Goal: Communication & Community: Answer question/provide support

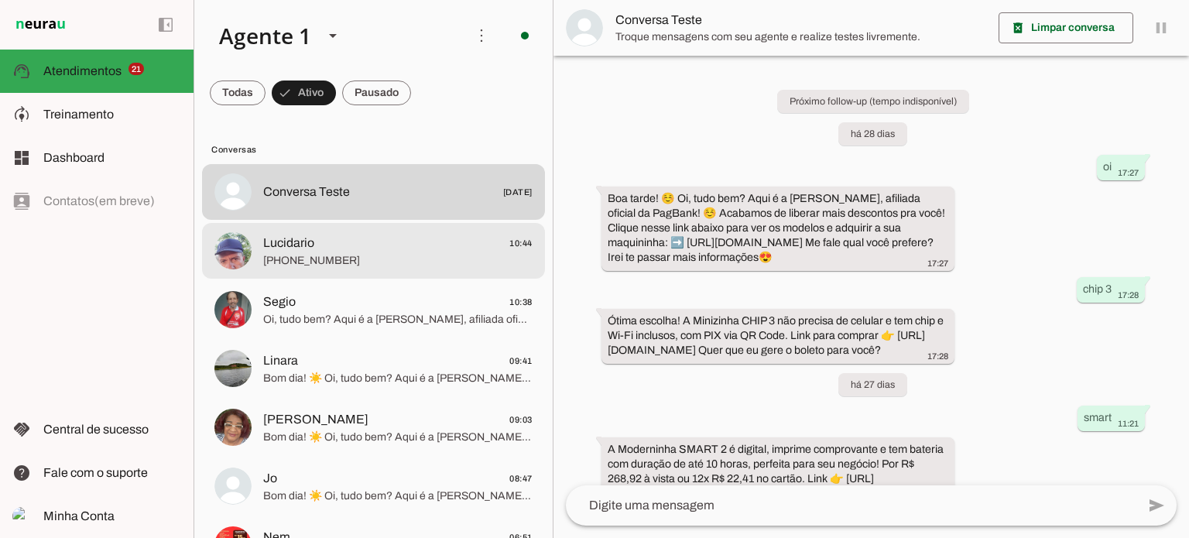
click at [440, 248] on span "Lucidario 10:44" at bounding box center [397, 243] width 269 height 19
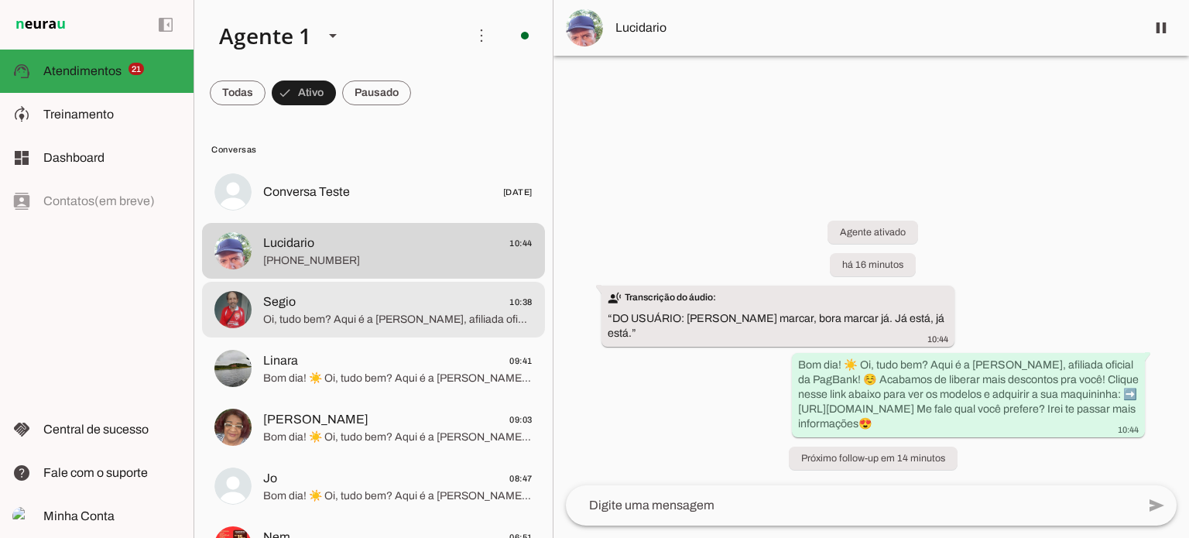
click at [272, 331] on md-item "Segio 10:38 Oi, tudo bem? Aqui é a [PERSON_NAME], afiliada oficial da PagBank! …" at bounding box center [373, 310] width 343 height 56
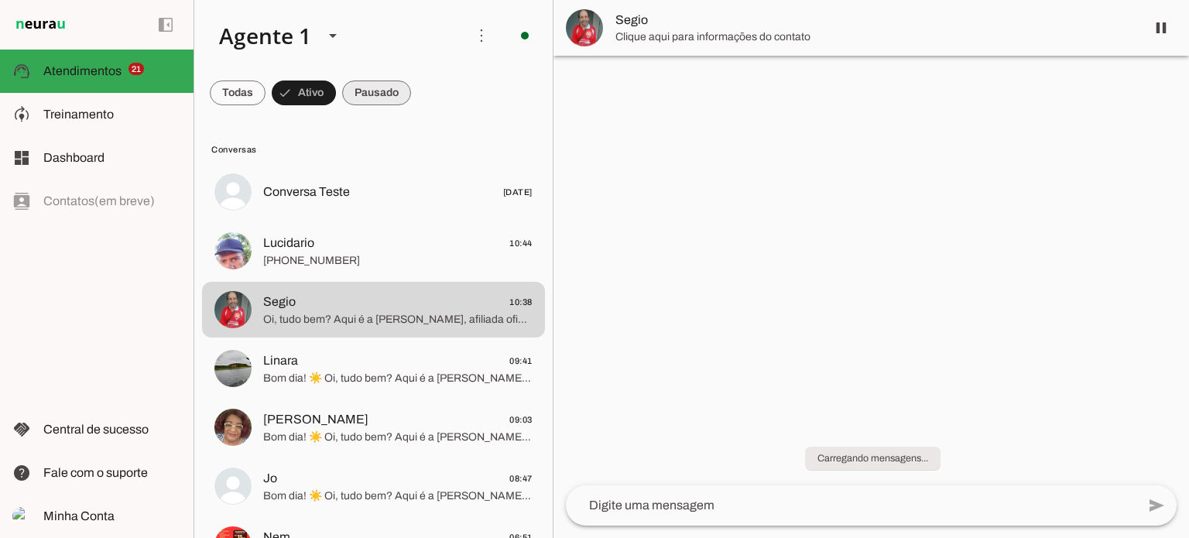
click at [387, 93] on span at bounding box center [376, 92] width 69 height 37
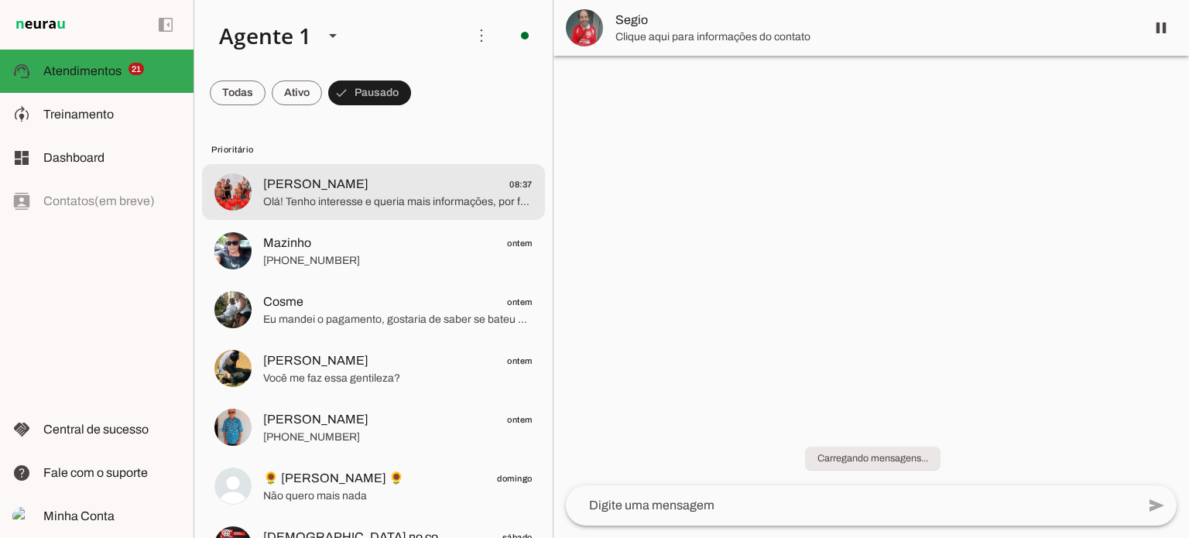
click at [417, 211] on md-item "[PERSON_NAME] 08:37 Olá! Tenho interesse e queria mais informações, por favor." at bounding box center [373, 192] width 343 height 56
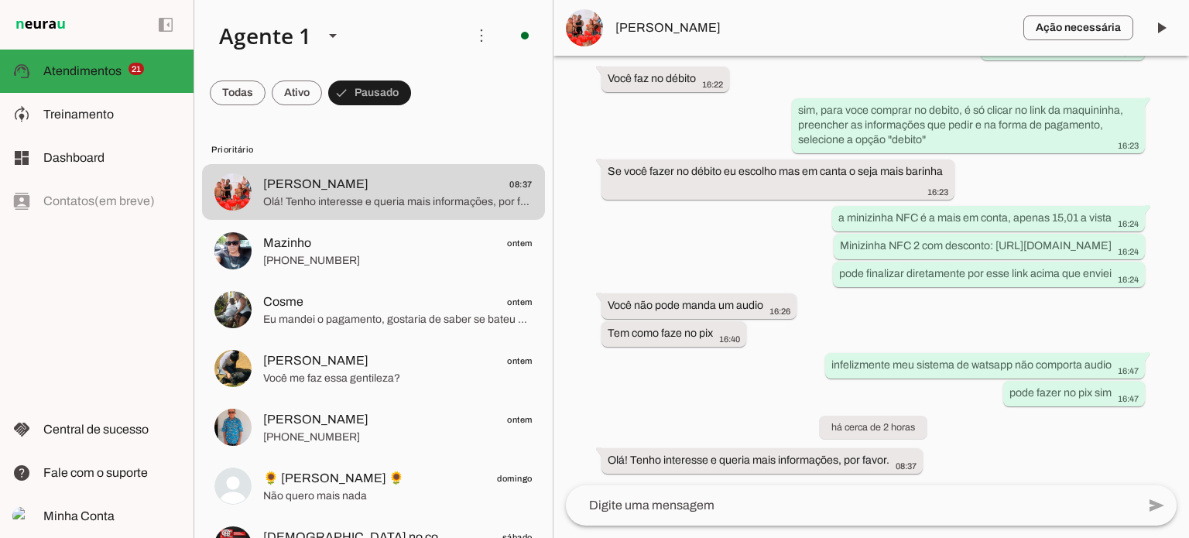
scroll to position [1617, 0]
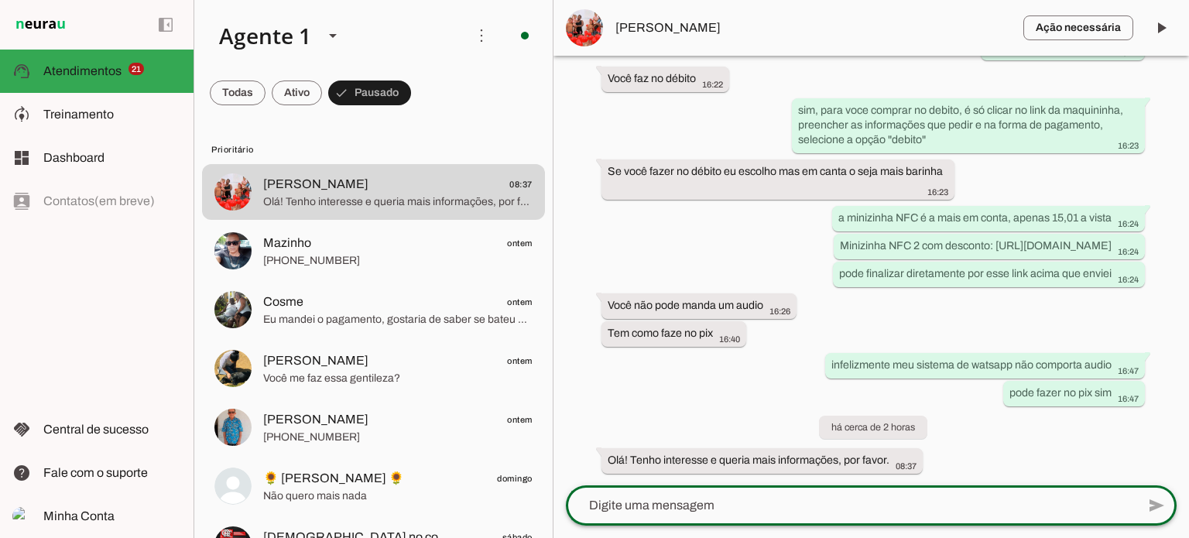
click at [912, 506] on textarea at bounding box center [851, 505] width 571 height 19
